Goal: Task Accomplishment & Management: Complete application form

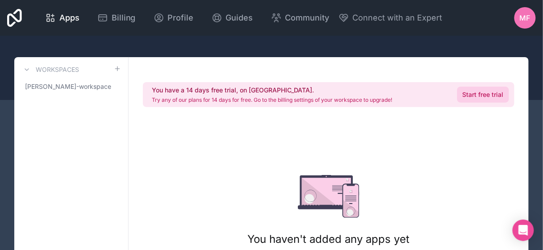
click at [476, 97] on link "Start free trial" at bounding box center [483, 95] width 52 height 16
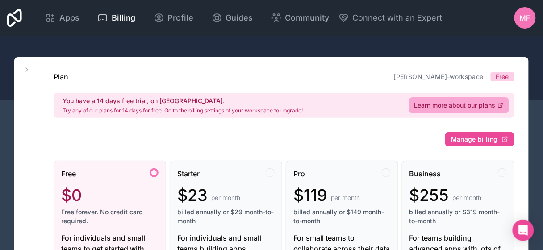
scroll to position [0, 0]
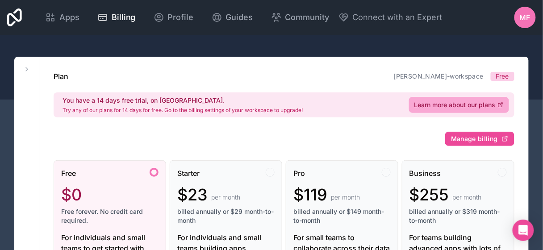
click at [503, 78] on span "Free" at bounding box center [502, 76] width 13 height 9
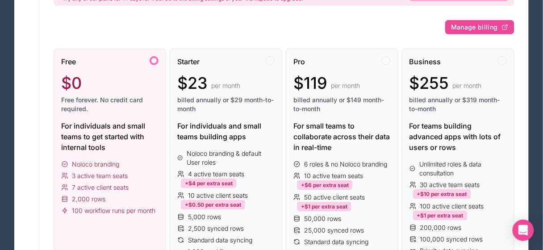
scroll to position [0, 0]
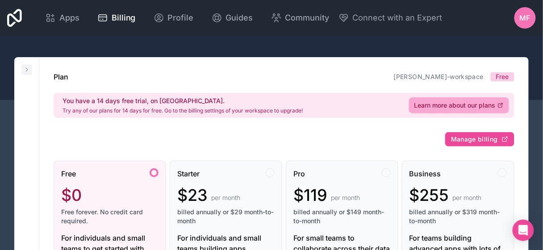
click at [29, 69] on icon at bounding box center [26, 69] width 7 height 7
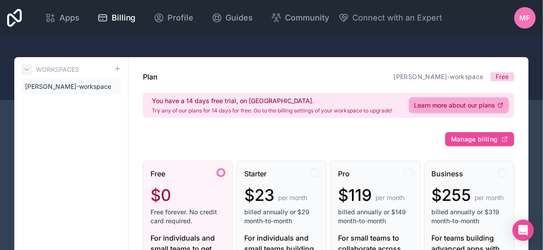
click at [29, 69] on icon at bounding box center [27, 70] width 4 height 2
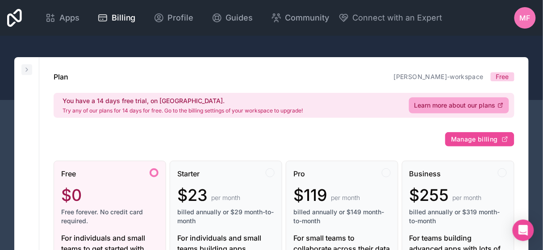
click at [29, 69] on icon at bounding box center [26, 69] width 7 height 7
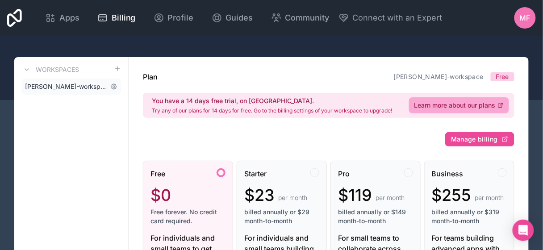
click at [92, 89] on span "[PERSON_NAME]-workspace" at bounding box center [66, 86] width 82 height 9
click at [181, 18] on span "Profile" at bounding box center [181, 18] width 26 height 12
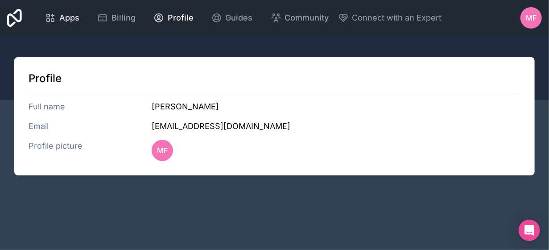
click at [67, 13] on span "Apps" at bounding box center [69, 18] width 20 height 12
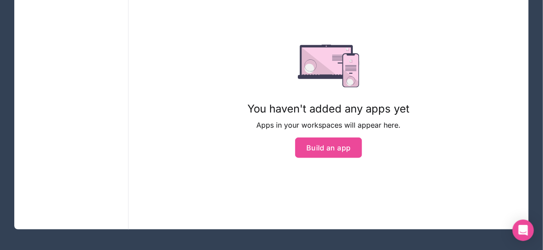
scroll to position [97, 0]
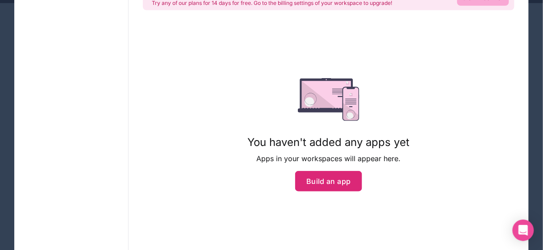
click at [340, 182] on button "Build an app" at bounding box center [328, 181] width 67 height 21
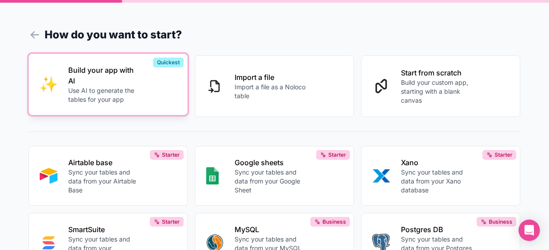
drag, startPoint x: 129, startPoint y: 90, endPoint x: 71, endPoint y: 104, distance: 59.7
click at [71, 104] on p "Use AI to generate the tables for your app" at bounding box center [104, 95] width 73 height 18
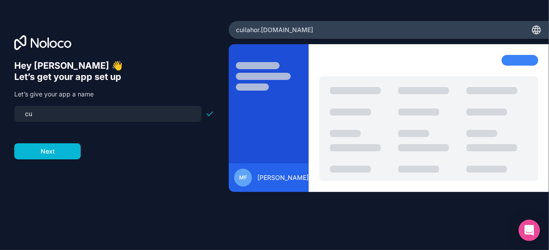
type input "c"
type input "manahilfatima72"
click at [58, 150] on button "Next" at bounding box center [47, 151] width 66 height 16
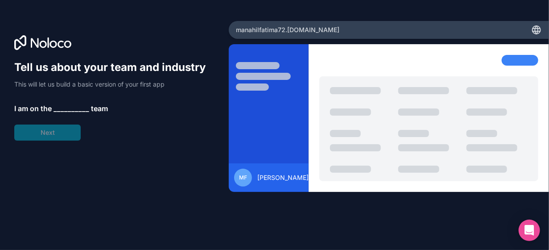
click at [69, 105] on span "__________" at bounding box center [72, 108] width 36 height 11
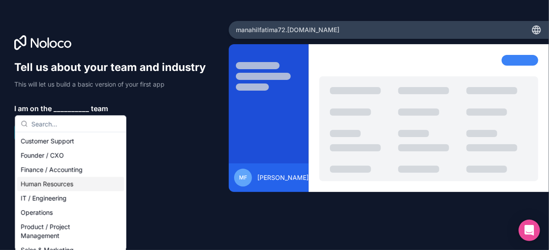
click at [163, 181] on div "Tell us about your team and industry This will let us build a basic version of …" at bounding box center [114, 137] width 200 height 155
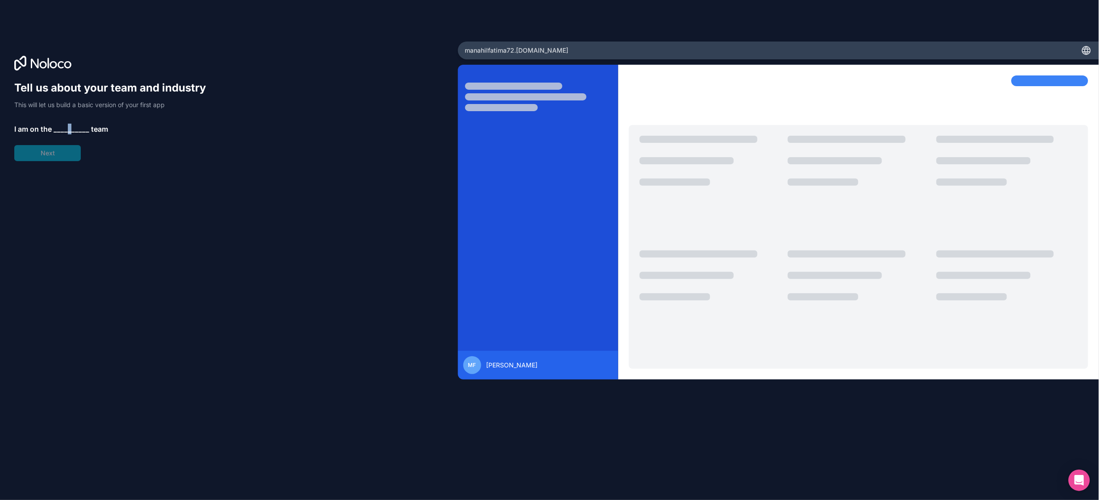
drag, startPoint x: 430, startPoint y: 0, endPoint x: 69, endPoint y: 124, distance: 381.7
click at [69, 124] on div "Tell us about your team and industry This will let us build a basic version of …" at bounding box center [114, 121] width 200 height 80
click at [69, 124] on span "__________" at bounding box center [72, 129] width 36 height 11
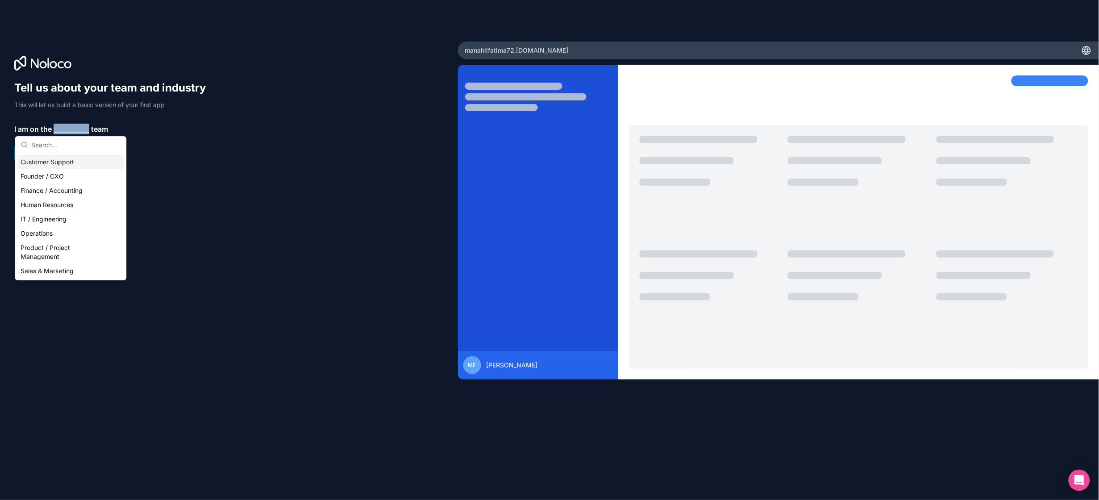
click at [69, 124] on span "__________" at bounding box center [72, 129] width 36 height 11
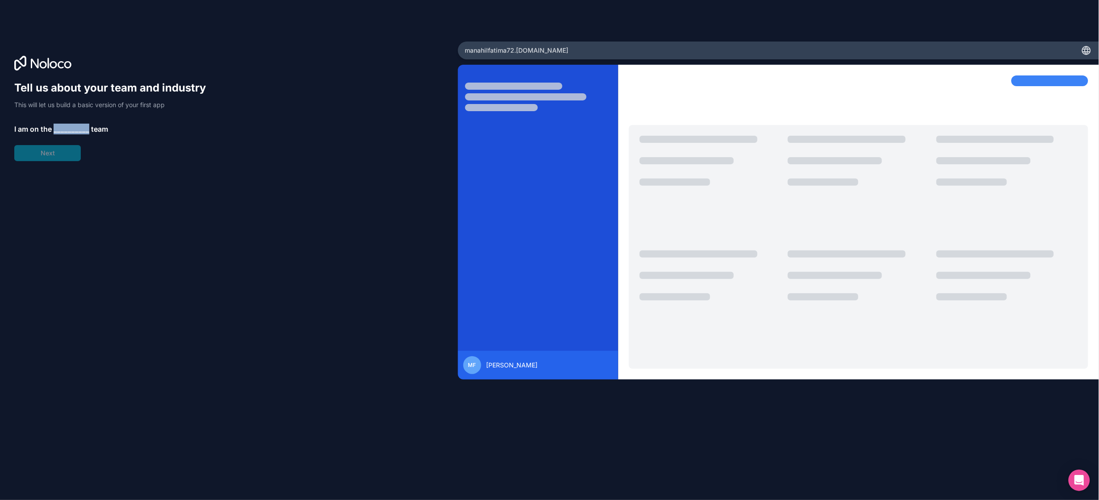
click at [69, 124] on span "__________" at bounding box center [72, 129] width 36 height 11
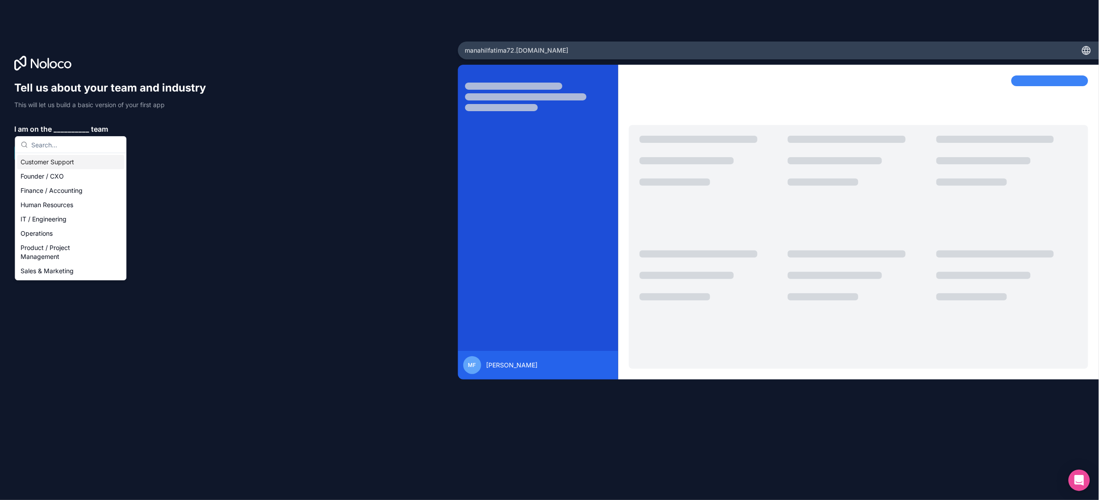
click at [75, 159] on div "Customer Support" at bounding box center [70, 162] width 107 height 14
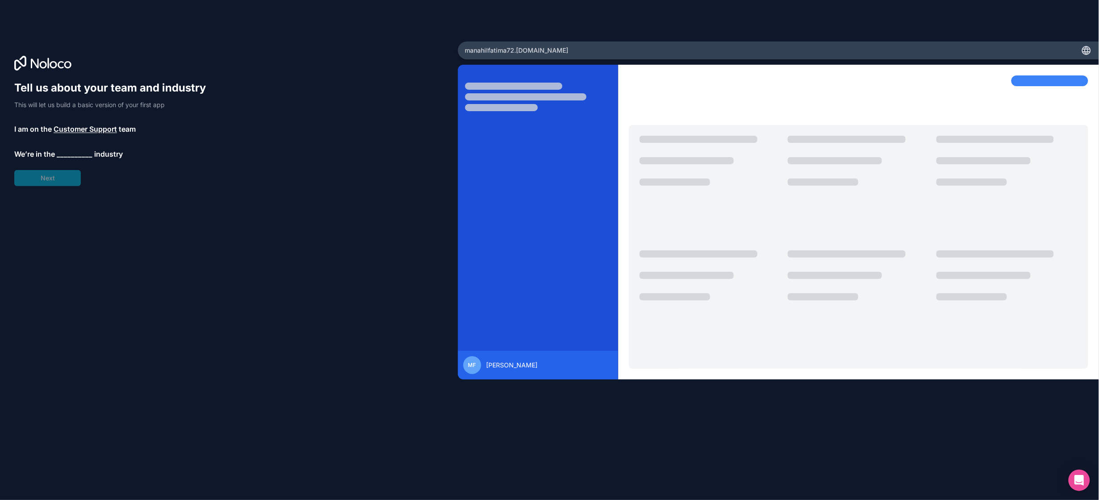
click at [92, 130] on span "Customer Support" at bounding box center [85, 129] width 63 height 11
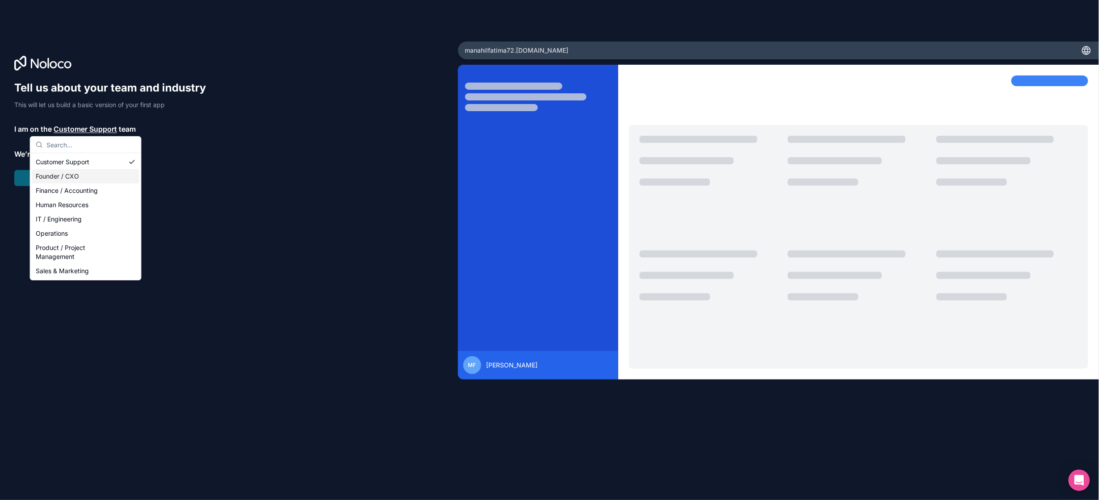
click at [90, 175] on div "Founder / CXO" at bounding box center [85, 176] width 107 height 14
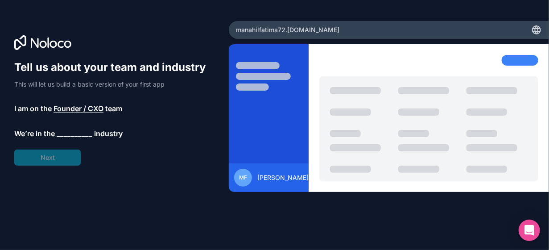
drag, startPoint x: 1007, startPoint y: 1, endPoint x: 71, endPoint y: 132, distance: 944.8
click at [71, 132] on span "__________" at bounding box center [75, 133] width 36 height 11
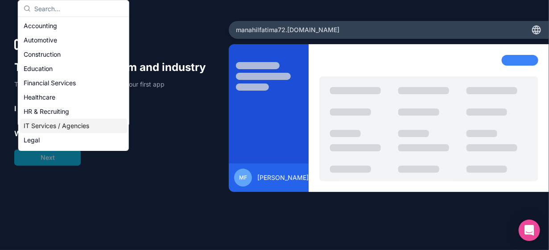
click at [71, 129] on div "IT Services / Agencies" at bounding box center [73, 126] width 107 height 14
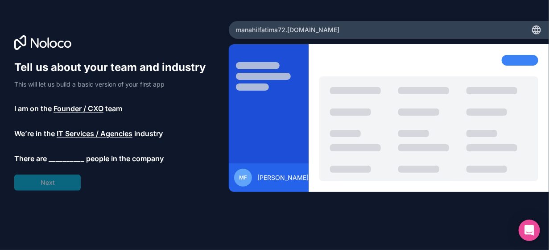
click at [64, 158] on span "__________" at bounding box center [67, 158] width 36 height 11
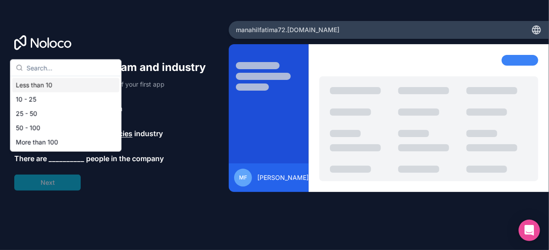
click at [71, 83] on div "Less than 10" at bounding box center [65, 85] width 107 height 14
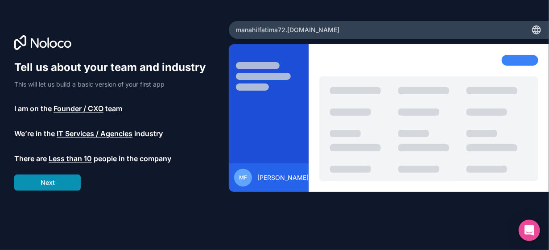
click at [61, 187] on button "Next" at bounding box center [47, 182] width 66 height 16
